Goal: Find specific page/section: Find specific page/section

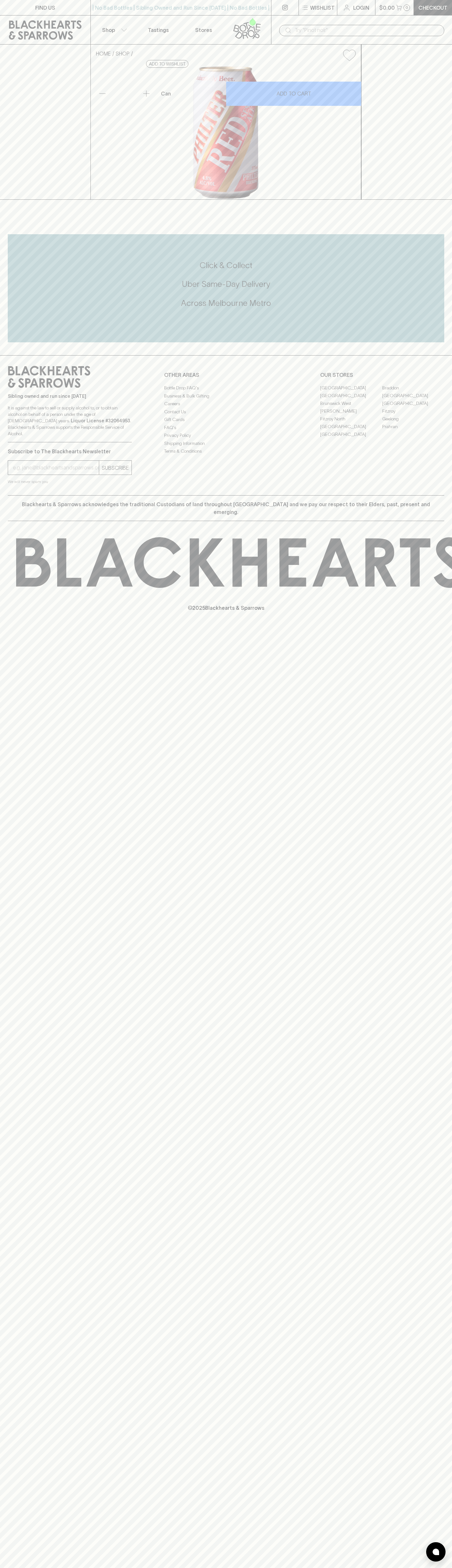
click at [186, 22] on link "Stores" at bounding box center [203, 29] width 45 height 29
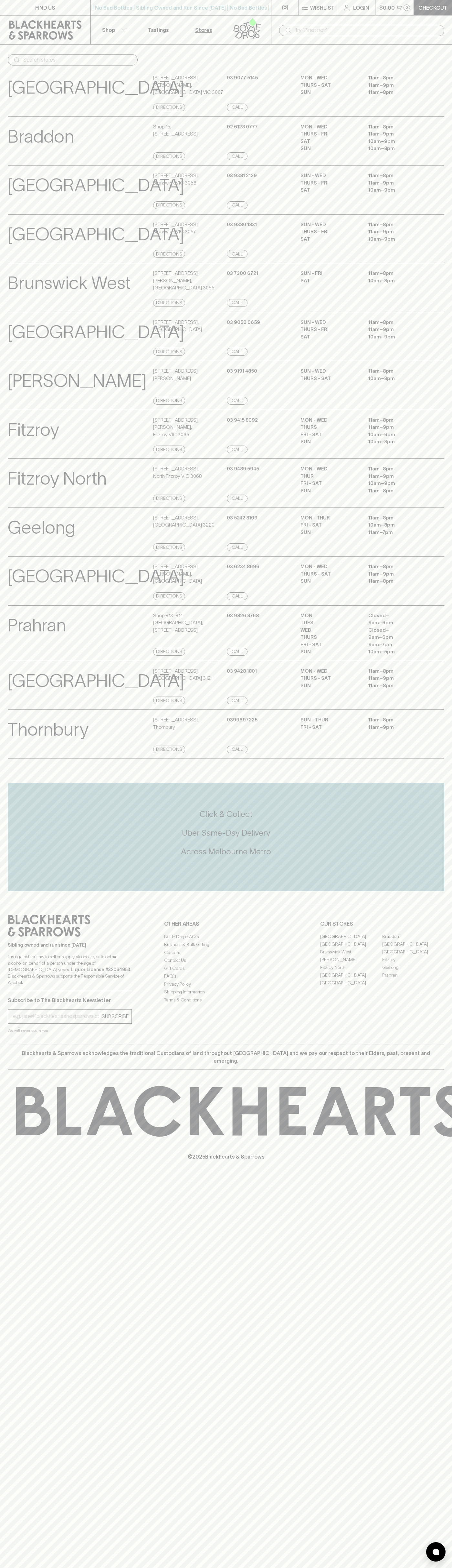
click at [428, 219] on div "[GEOGRAPHIC_DATA] Store Details [STREET_ADDRESS] Directions [PHONE_NUMBER] Call…" at bounding box center [226, 239] width 436 height 49
click at [262, 1567] on html "FIND US | No Bad Bottles | Sibling Owned and Run Since [DATE] | No Bad Bottles …" at bounding box center [226, 784] width 452 height 1568
click at [12, 1245] on div "FIND US | No Bad Bottles | Sibling Owned and Run Since [DATE] | No Bad Bottles …" at bounding box center [226, 784] width 452 height 1568
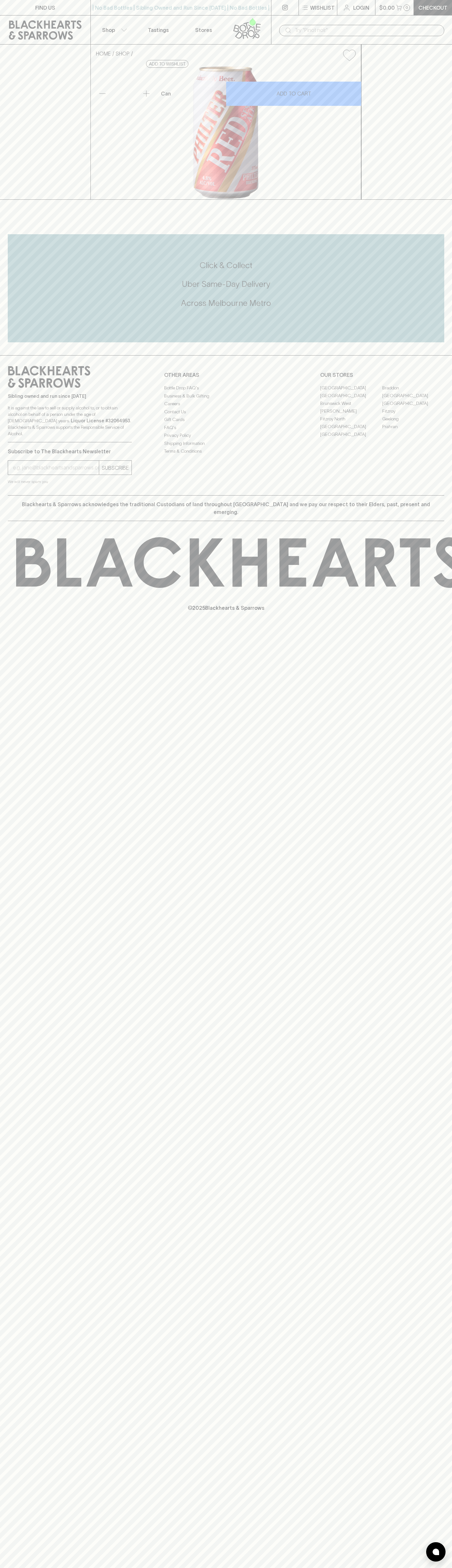
click at [351, 391] on link "[GEOGRAPHIC_DATA]" at bounding box center [351, 388] width 62 height 8
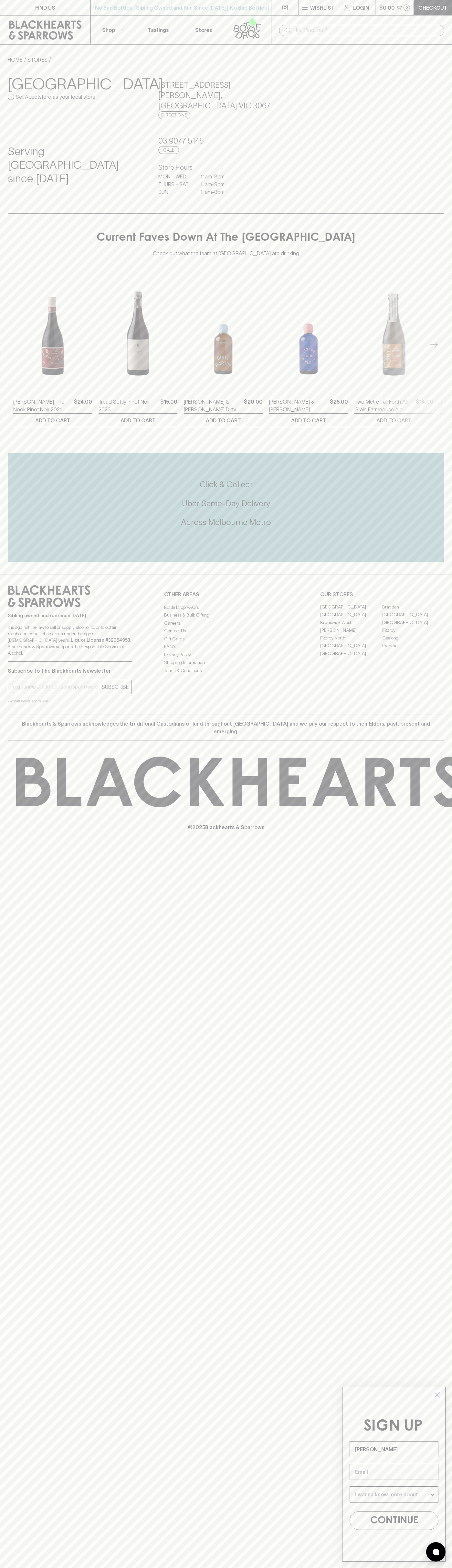
type input "[PERSON_NAME]"
